Goal: Communication & Community: Answer question/provide support

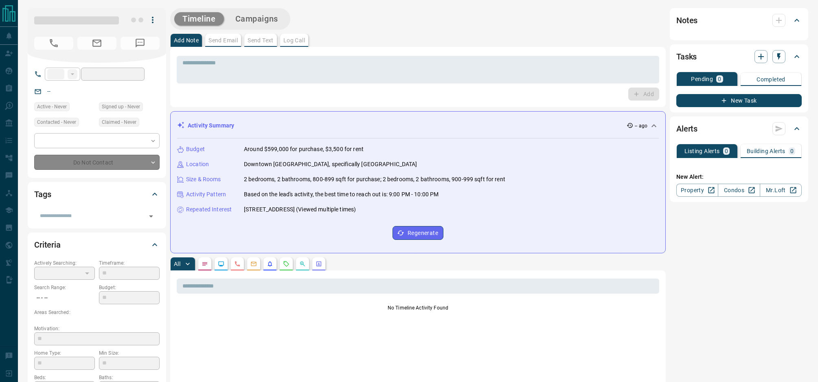
type input "**"
type input "**********"
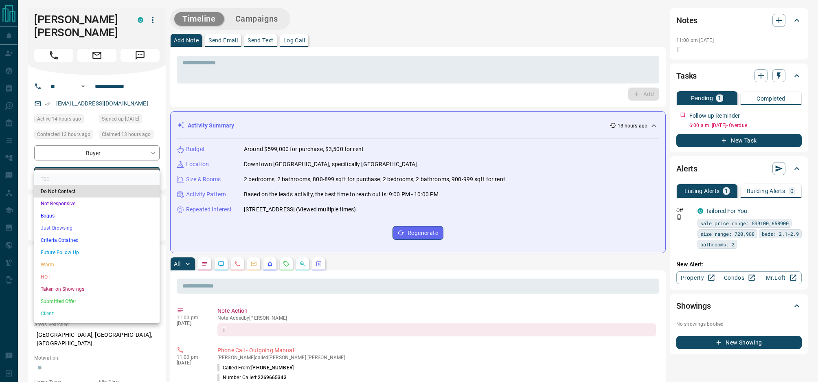
click at [83, 239] on li "Criteria Obtained" at bounding box center [96, 240] width 125 height 12
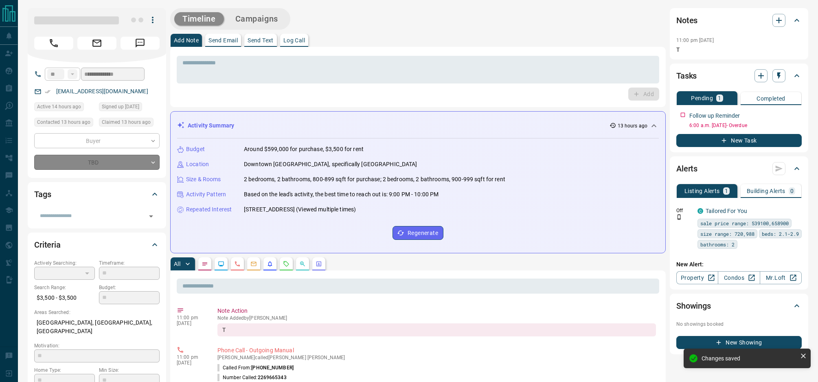
type input "*"
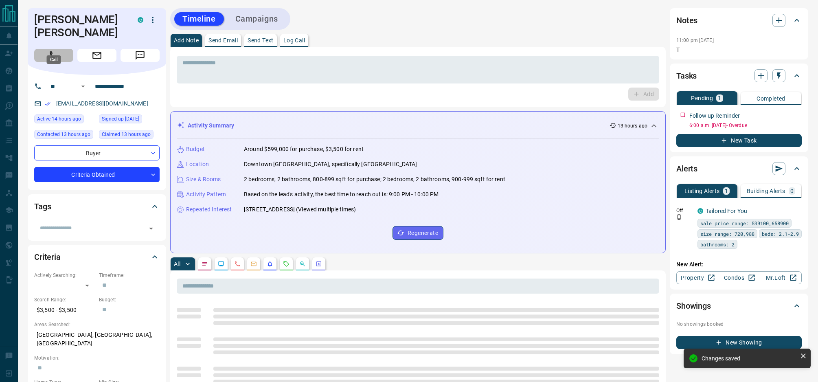
click at [59, 49] on button "Call" at bounding box center [53, 55] width 39 height 13
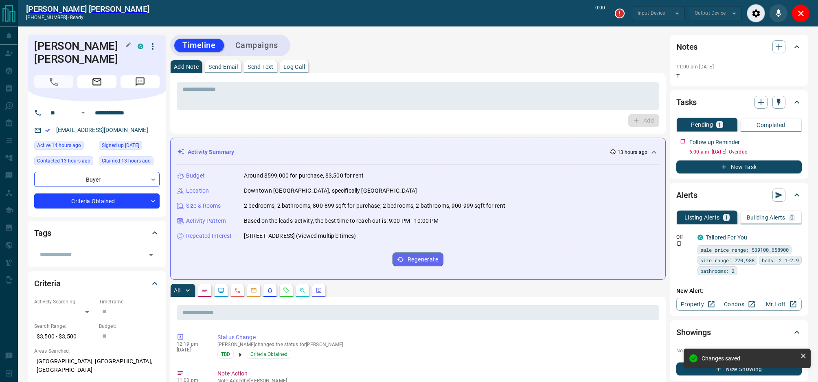
type input "*******"
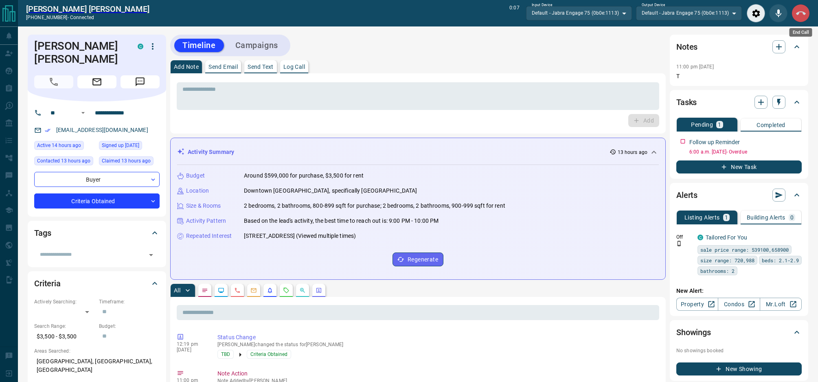
click at [797, 15] on icon "End Call" at bounding box center [801, 14] width 10 height 10
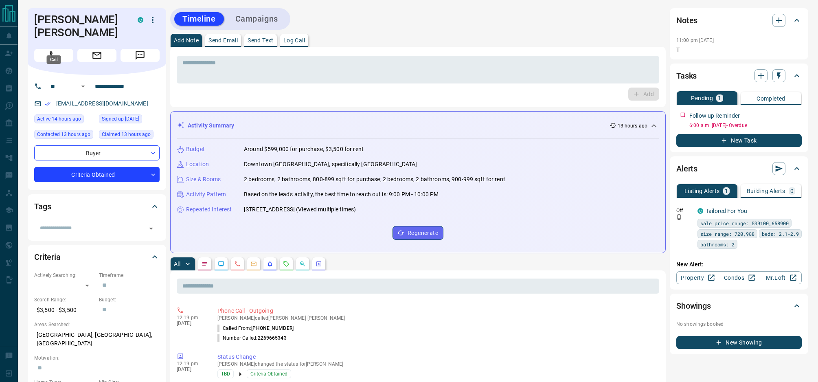
click at [53, 50] on icon "Call" at bounding box center [53, 55] width 11 height 11
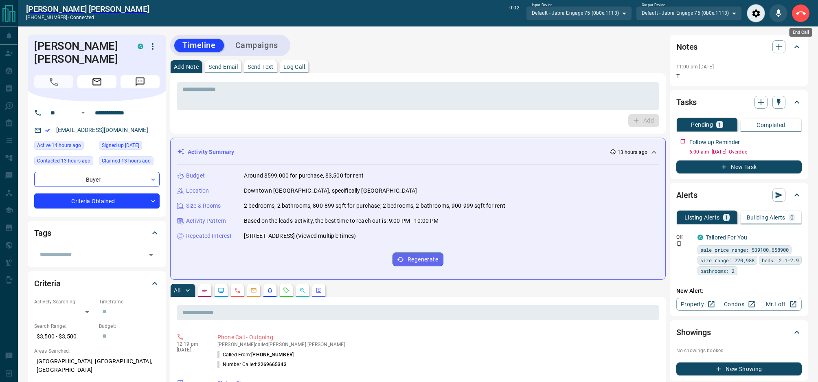
click at [799, 15] on icon "End Call" at bounding box center [801, 14] width 10 height 10
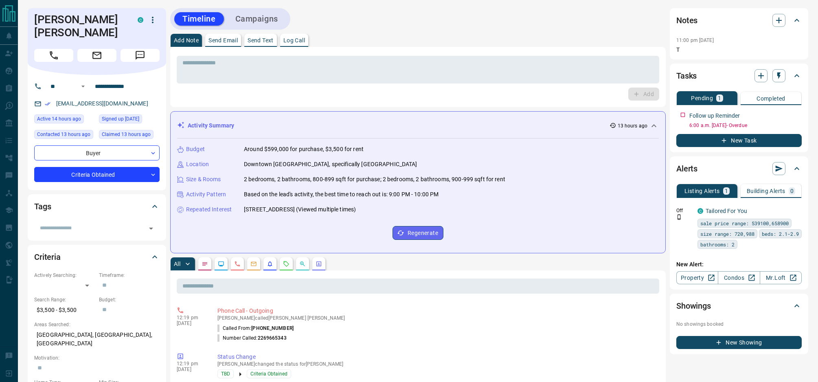
click at [269, 34] on button "Send Text" at bounding box center [260, 40] width 33 height 13
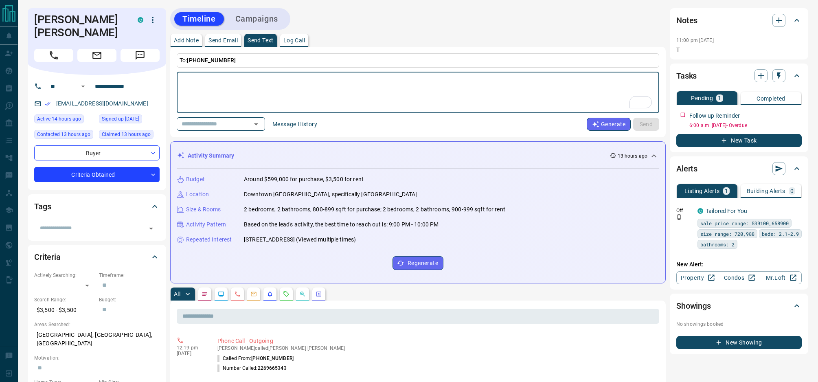
click at [296, 131] on div "To: [PHONE_NUMBER] * ​ ​ Message History Generate Send" at bounding box center [417, 92] width 495 height 90
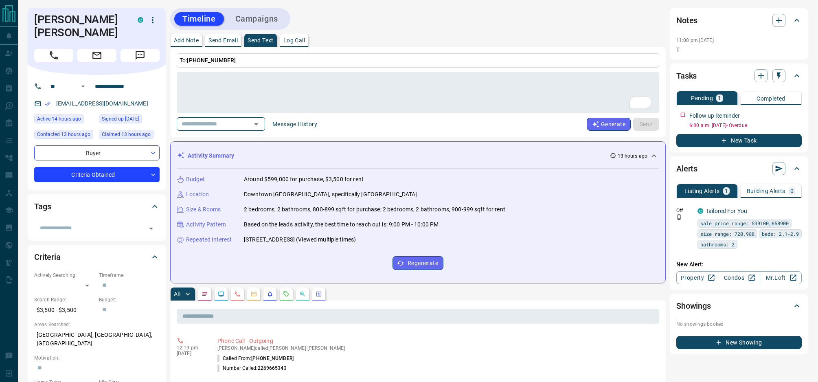
click at [305, 126] on button "Message History" at bounding box center [294, 124] width 55 height 13
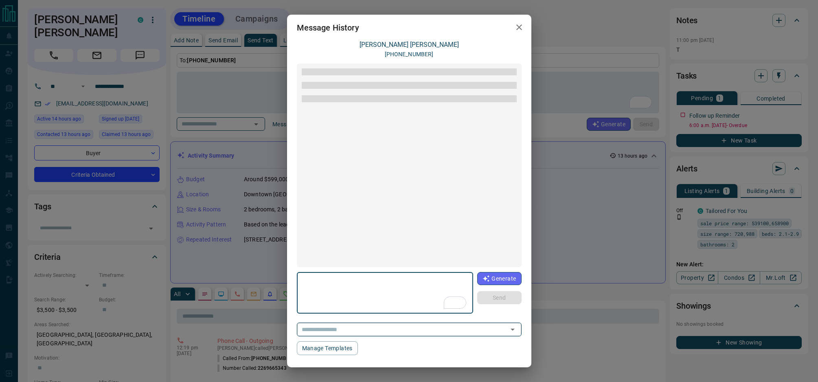
click at [434, 331] on input "text" at bounding box center [397, 329] width 198 height 10
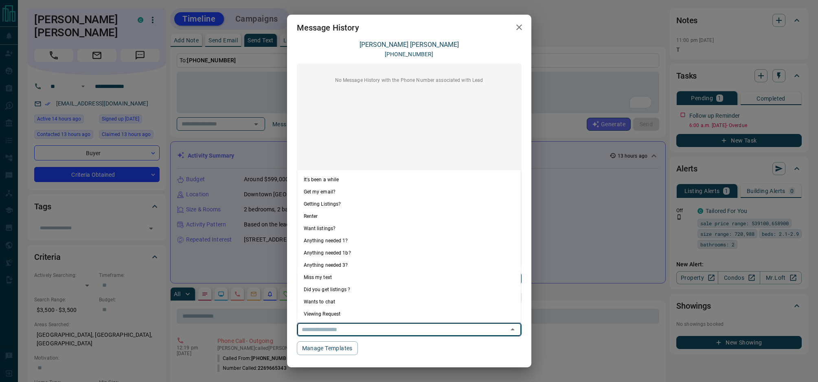
click at [393, 239] on li "Anything needed 1?" at bounding box center [409, 240] width 224 height 12
type textarea "**********"
type input "**********"
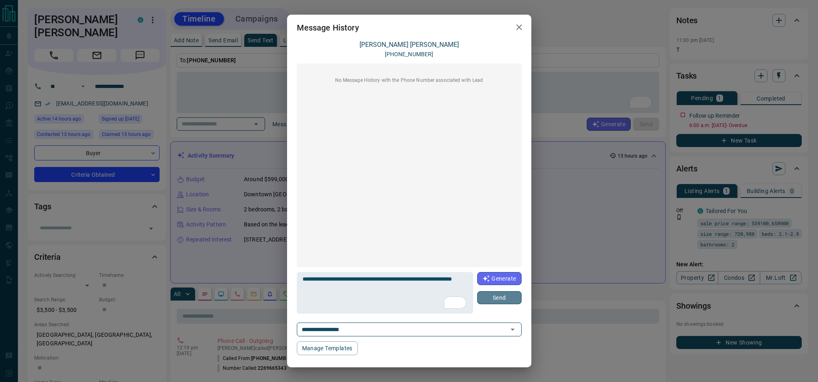
click at [506, 297] on button "Send" at bounding box center [499, 297] width 44 height 13
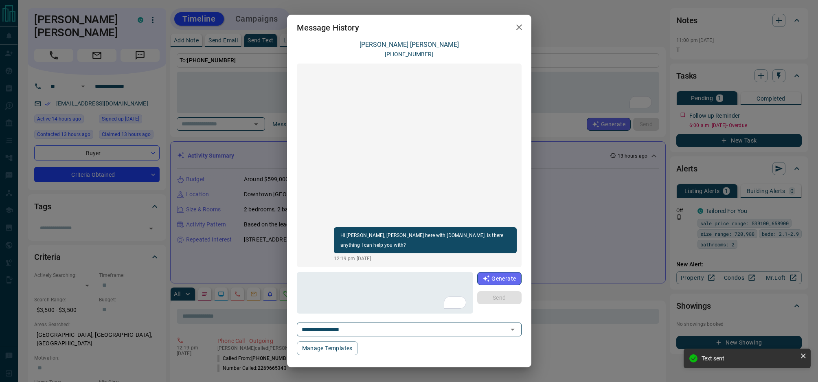
drag, startPoint x: 519, startPoint y: 25, endPoint x: 490, endPoint y: 30, distance: 29.7
click at [519, 25] on icon "button" at bounding box center [519, 27] width 10 height 10
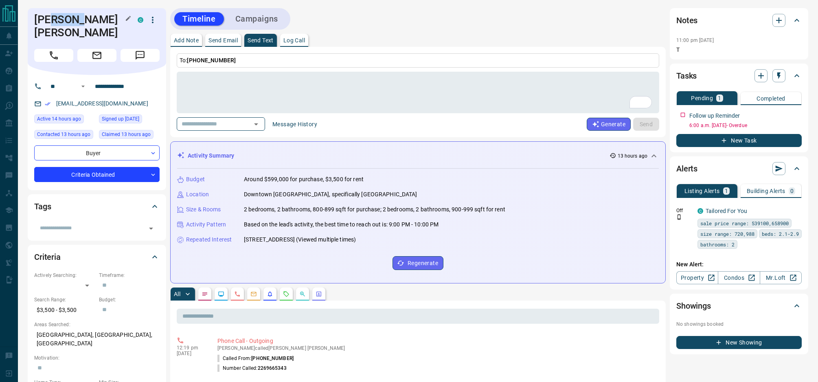
drag, startPoint x: 52, startPoint y: 22, endPoint x: 69, endPoint y: 19, distance: 17.1
click at [74, 19] on h1 "[PERSON_NAME] [PERSON_NAME]" at bounding box center [79, 26] width 91 height 26
drag, startPoint x: 51, startPoint y: 20, endPoint x: 37, endPoint y: 23, distance: 14.9
click at [37, 23] on h1 "[PERSON_NAME] [PERSON_NAME]" at bounding box center [79, 26] width 91 height 26
copy h1 "[PERSON_NAME]"
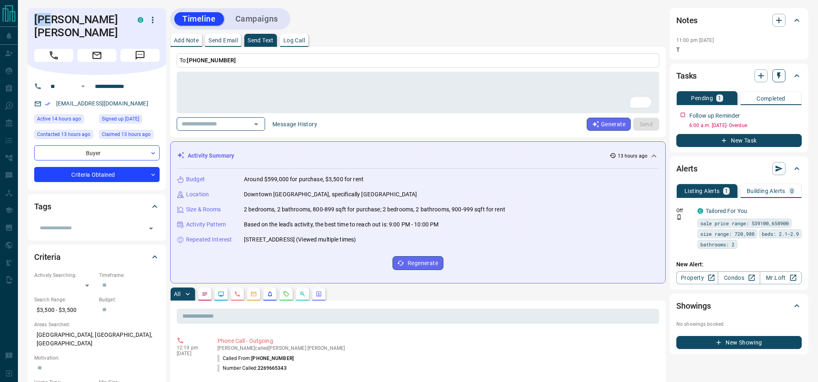
click at [774, 74] on icon "button" at bounding box center [778, 76] width 8 height 8
click at [760, 92] on li "1 Day Follow-Up" at bounding box center [757, 91] width 55 height 12
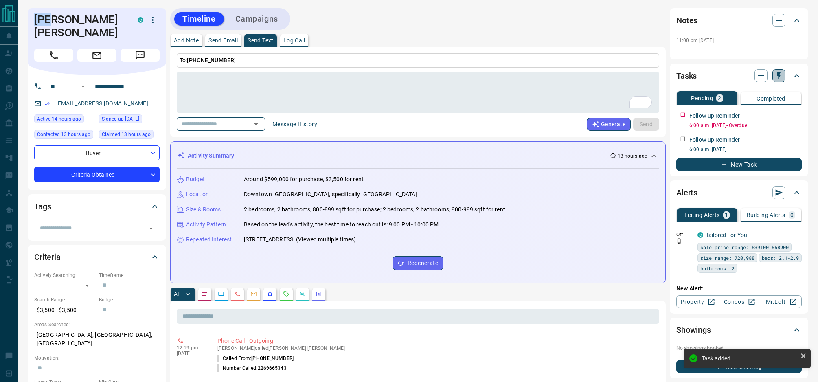
click at [782, 76] on icon "button" at bounding box center [778, 76] width 8 height 8
click at [759, 114] on li "1 Week Follow-Up" at bounding box center [757, 116] width 55 height 12
